Goal: Task Accomplishment & Management: Complete application form

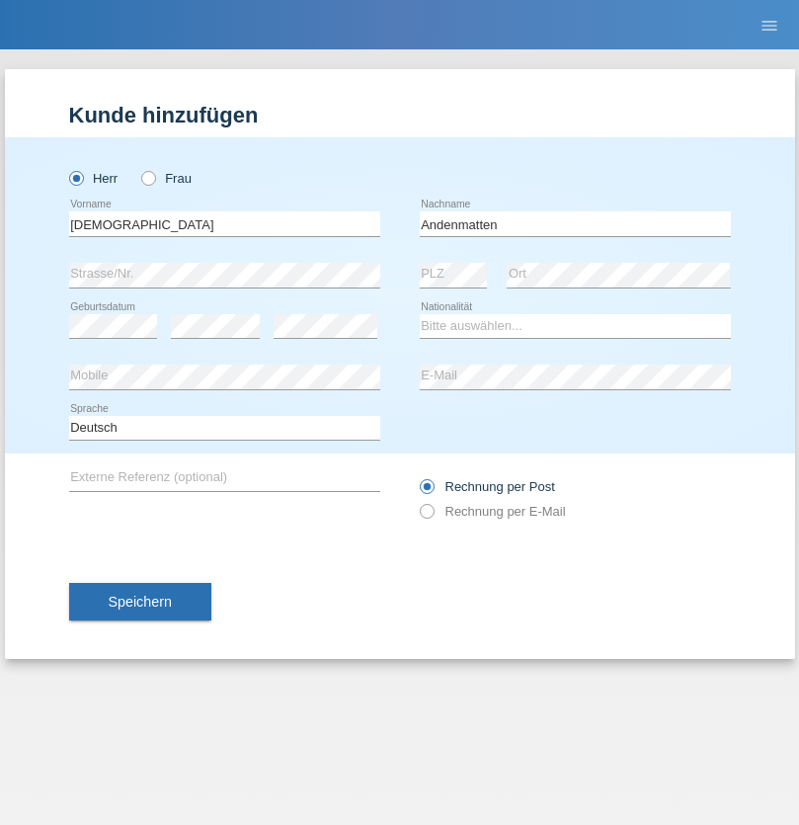
type input "Andenmatten"
select select "CH"
select select "en"
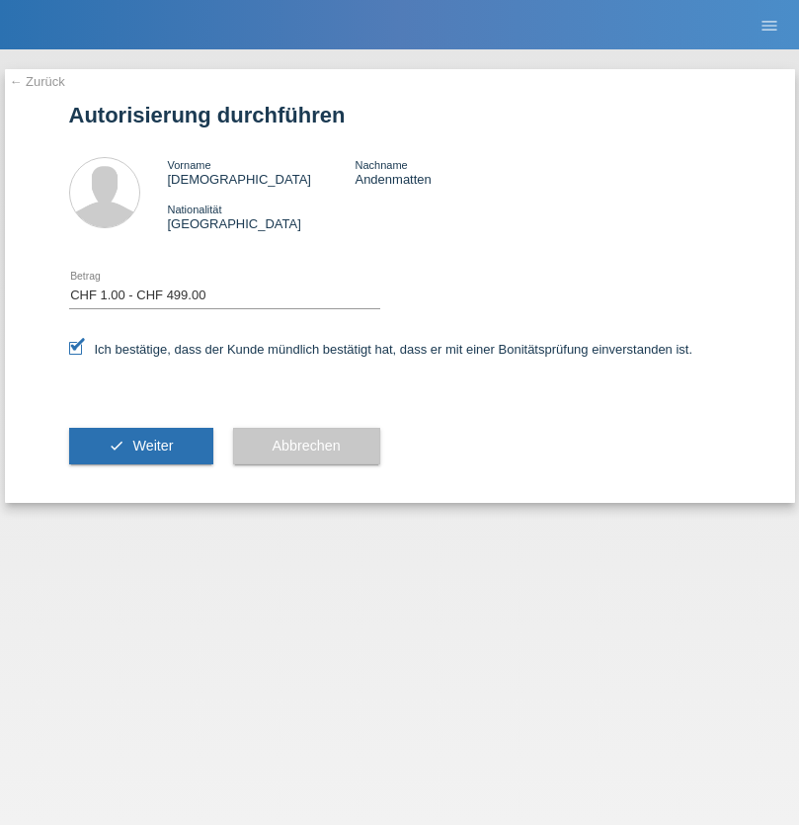
select select "1"
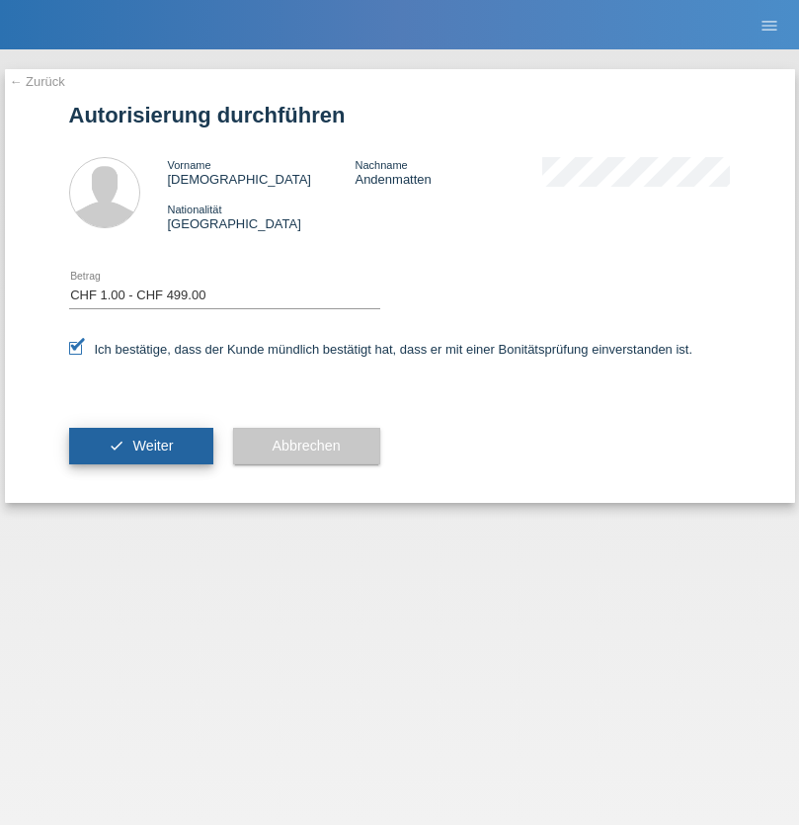
click at [140, 446] on span "Weiter" at bounding box center [152, 446] width 41 height 16
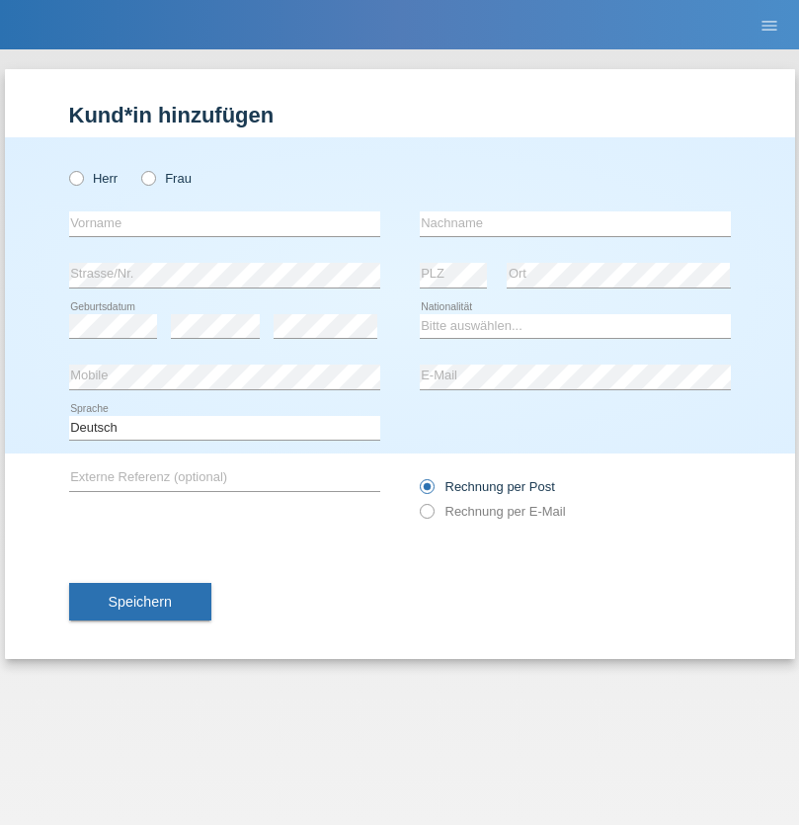
radio input "true"
click at [224, 223] on input "text" at bounding box center [224, 223] width 311 height 25
type input "Alina"
click at [575, 223] on input "text" at bounding box center [575, 223] width 311 height 25
type input "Januszewski"
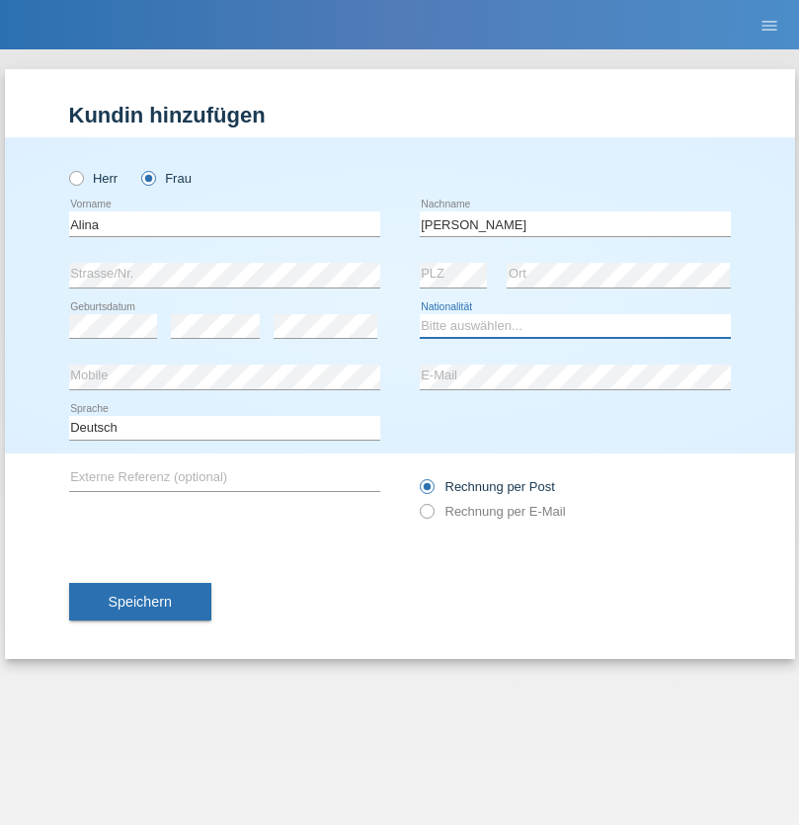
select select "CH"
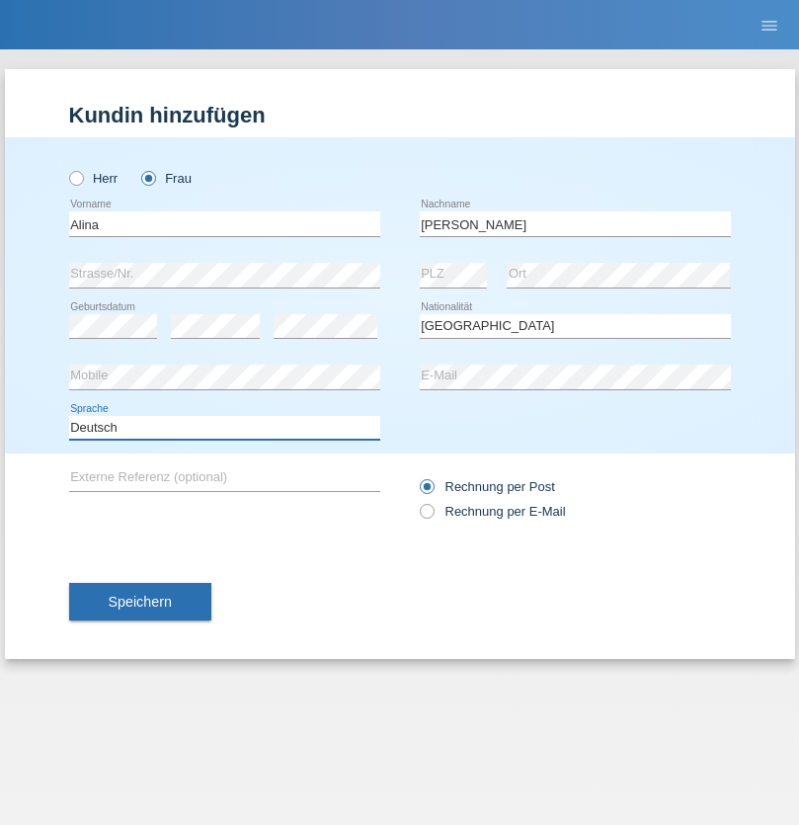
select select "en"
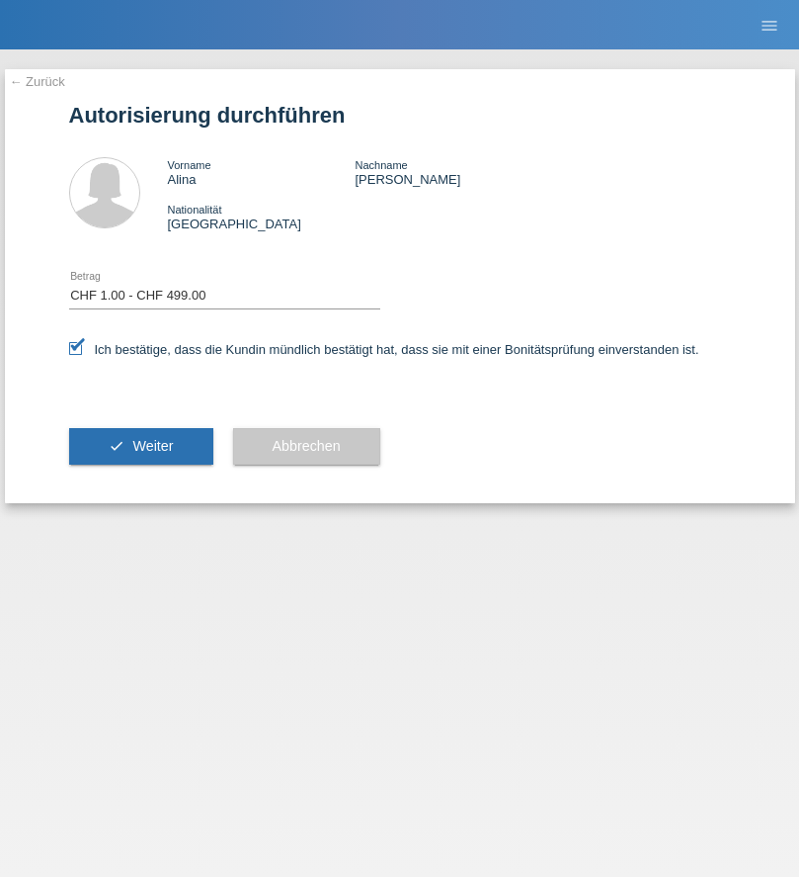
select select "1"
click at [140, 446] on span "Weiter" at bounding box center [152, 446] width 41 height 16
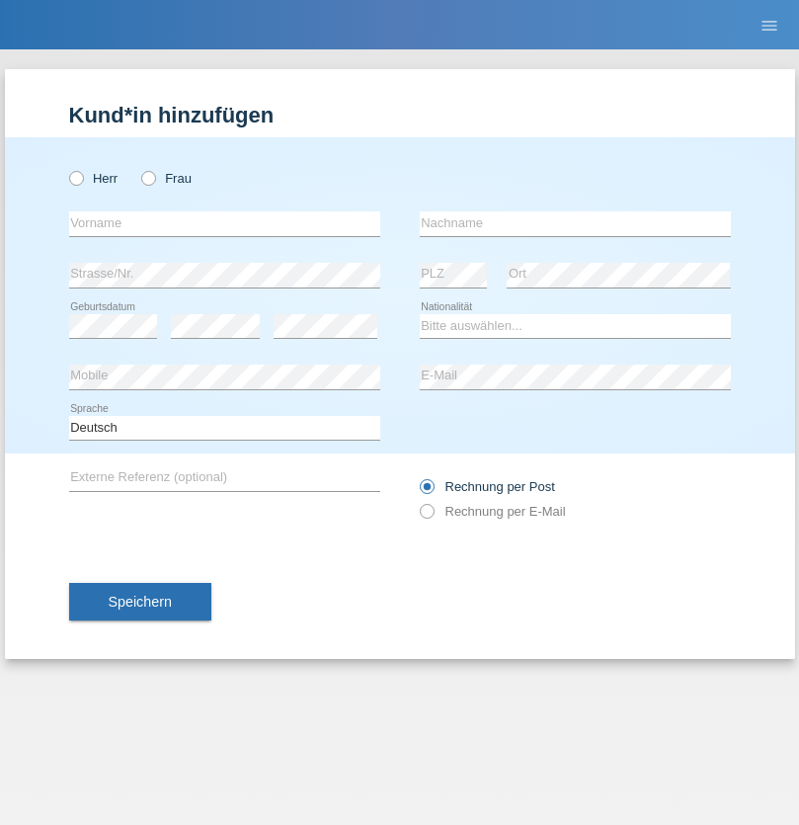
radio input "true"
click at [224, 223] on input "text" at bounding box center [224, 223] width 311 height 25
type input "[PERSON_NAME]"
click at [575, 223] on input "text" at bounding box center [575, 223] width 311 height 25
type input "Bayer"
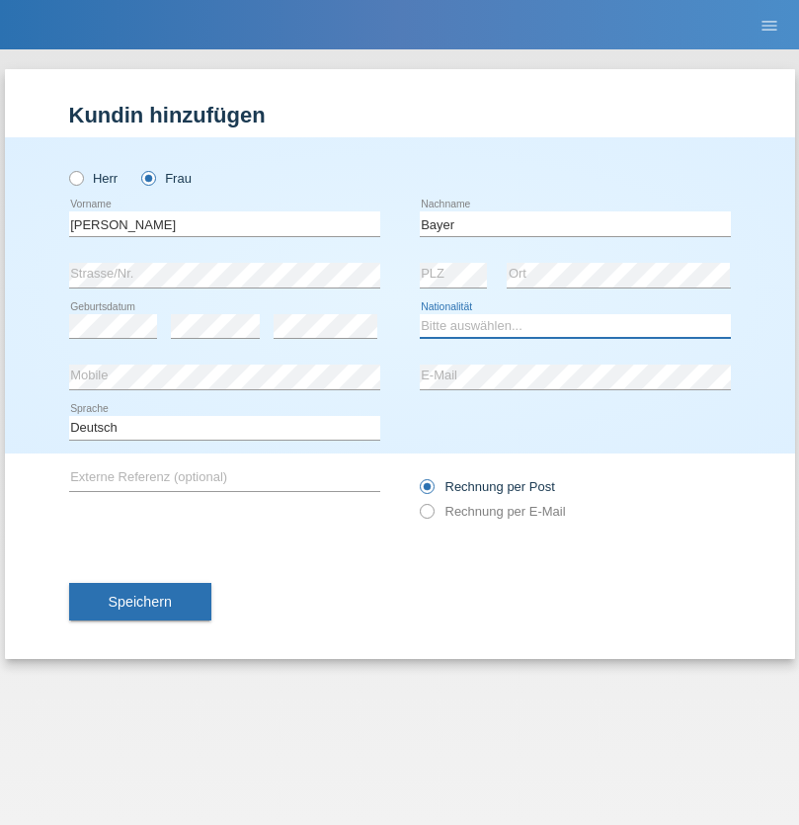
select select "SK"
select select "C"
select select "07"
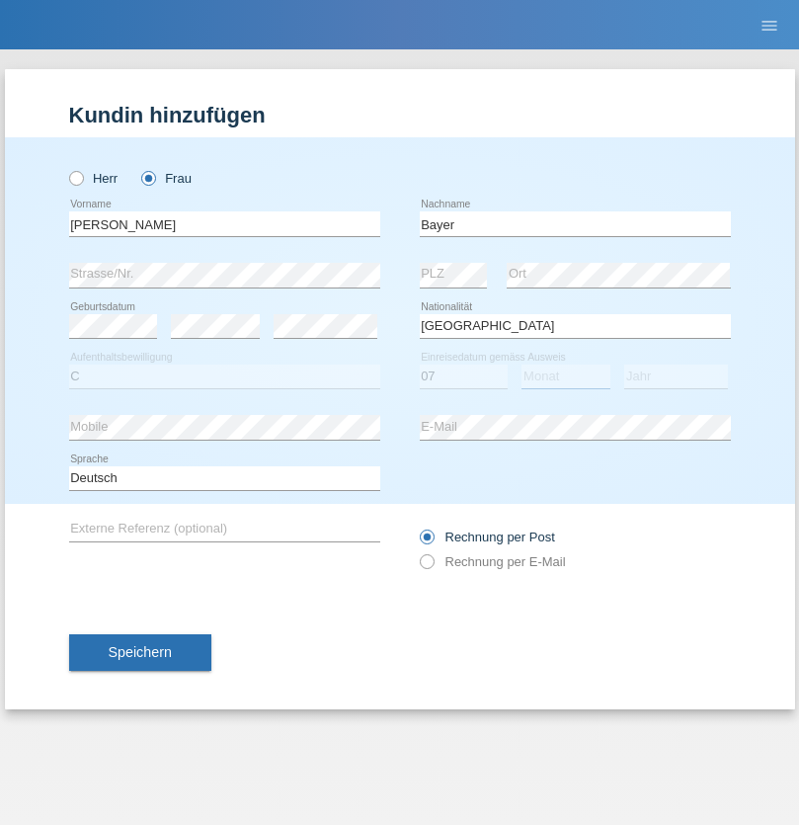
select select "09"
select select "2021"
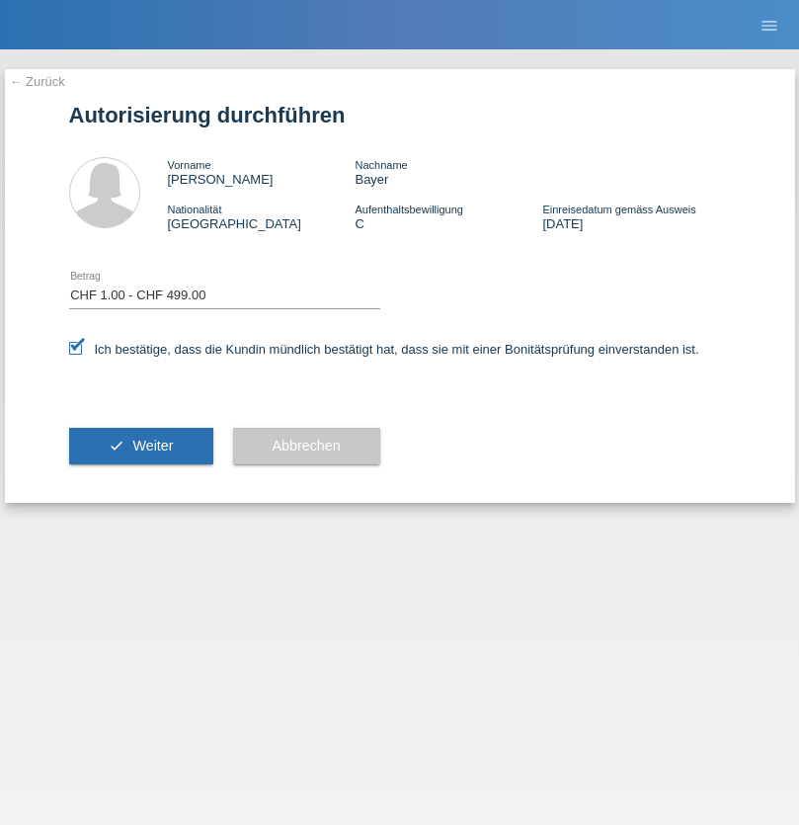
select select "1"
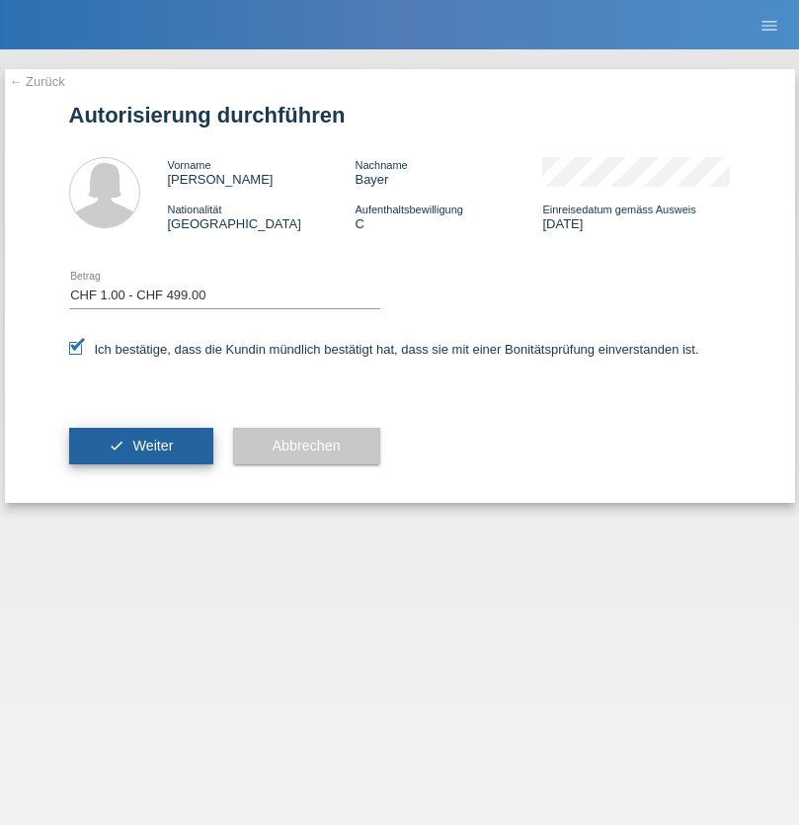
click at [140, 446] on span "Weiter" at bounding box center [152, 446] width 41 height 16
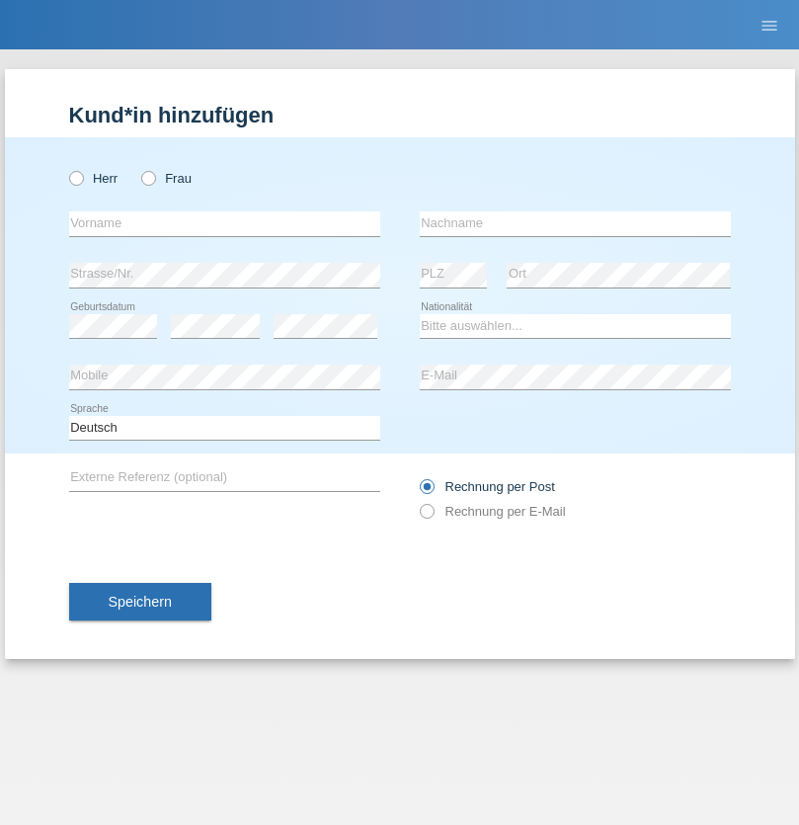
radio input "true"
click at [224, 223] on input "text" at bounding box center [224, 223] width 311 height 25
type input "Dunja"
click at [575, 223] on input "text" at bounding box center [575, 223] width 311 height 25
type input "[PERSON_NAME]"
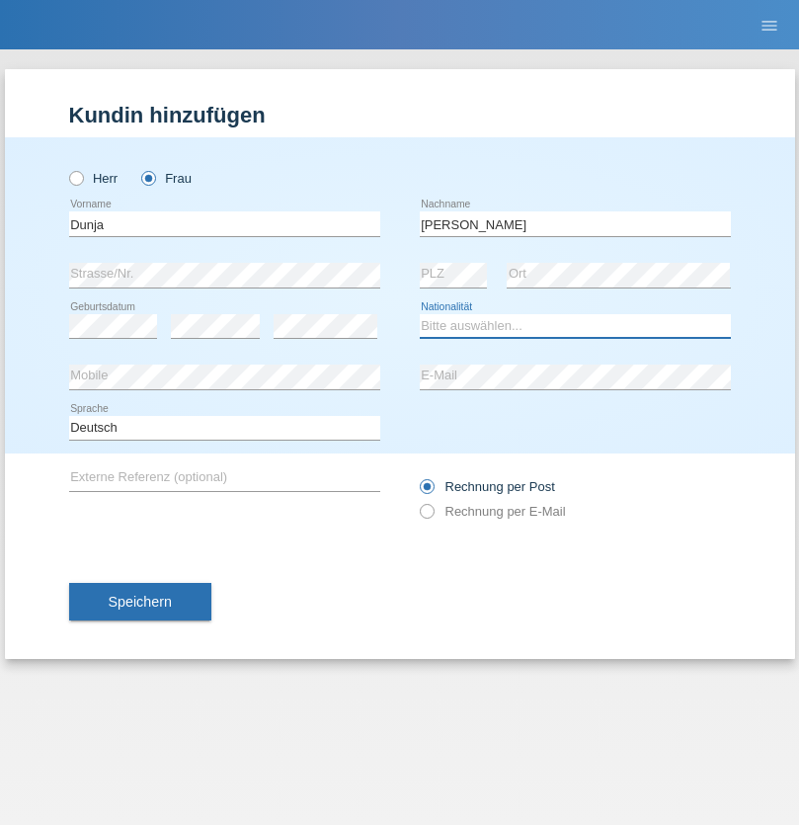
select select "HR"
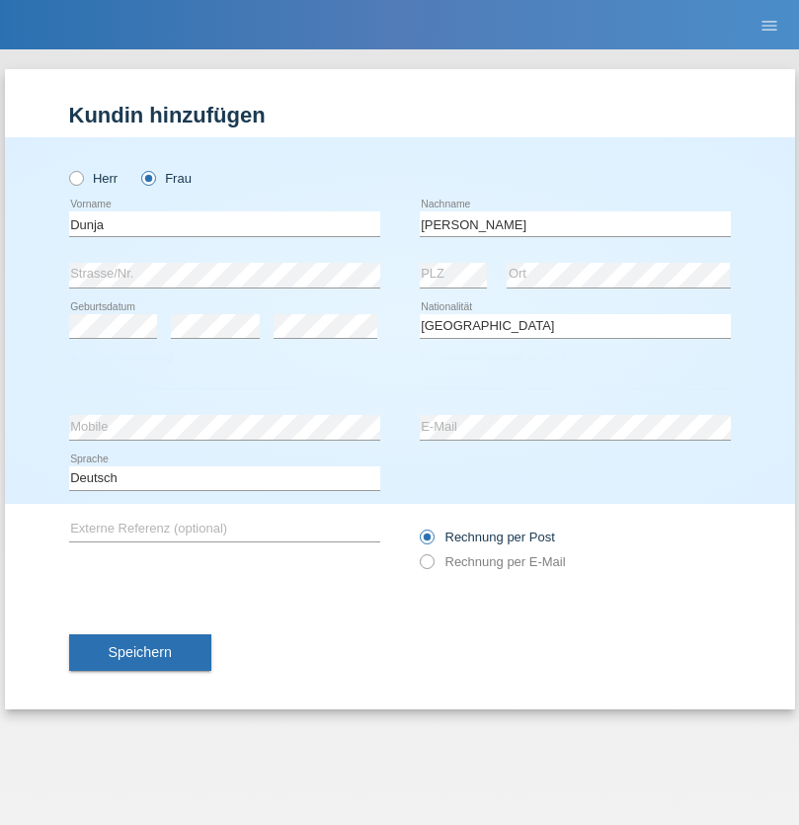
select select "C"
select select "02"
select select "09"
select select "2021"
